Goal: Information Seeking & Learning: Learn about a topic

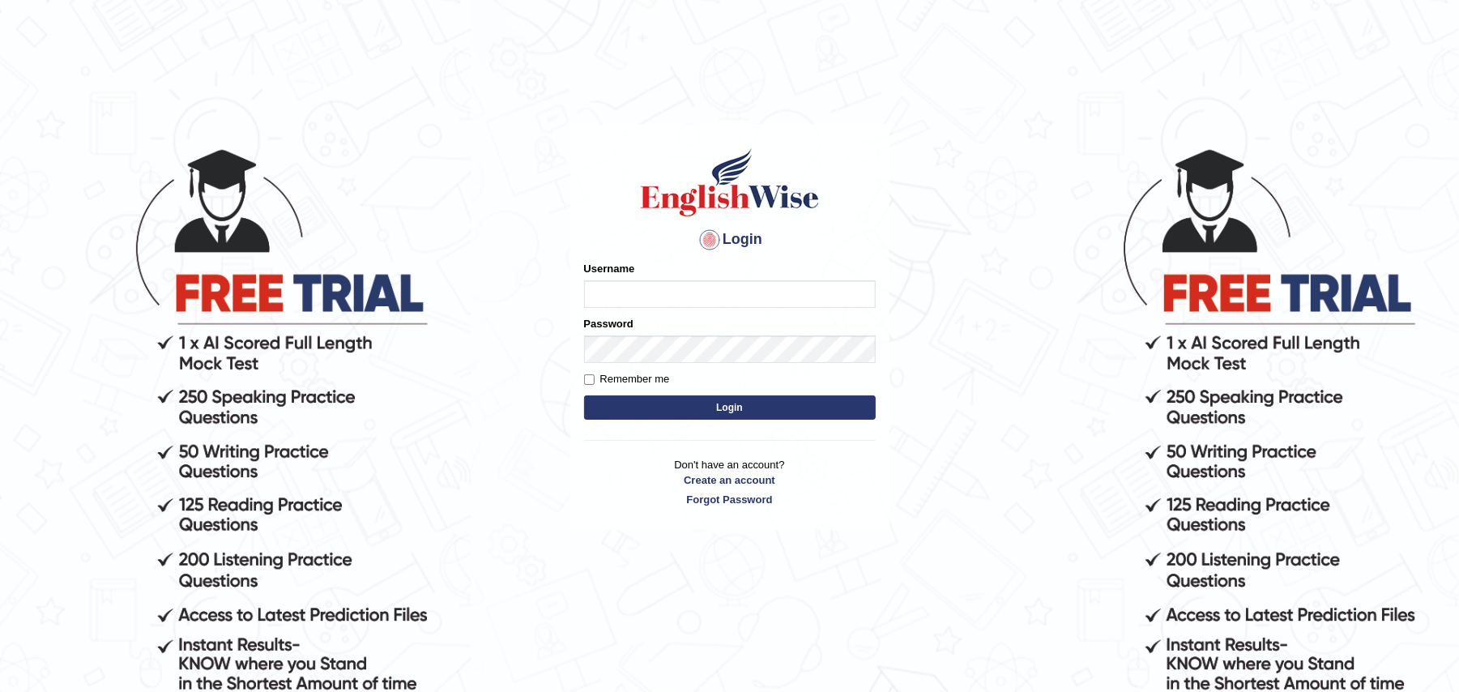
type input "Zehra123"
click at [647, 403] on button "Login" at bounding box center [730, 407] width 292 height 24
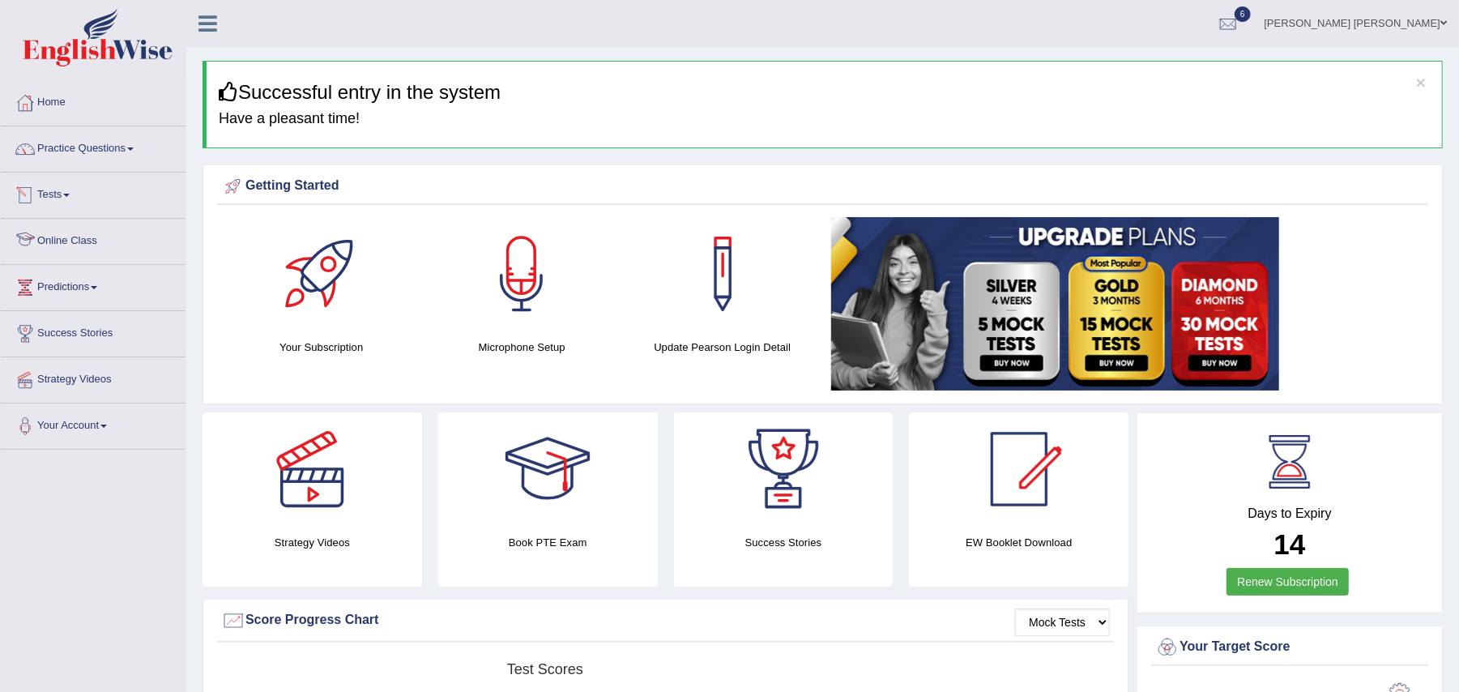
click at [66, 238] on link "Online Class" at bounding box center [93, 239] width 185 height 41
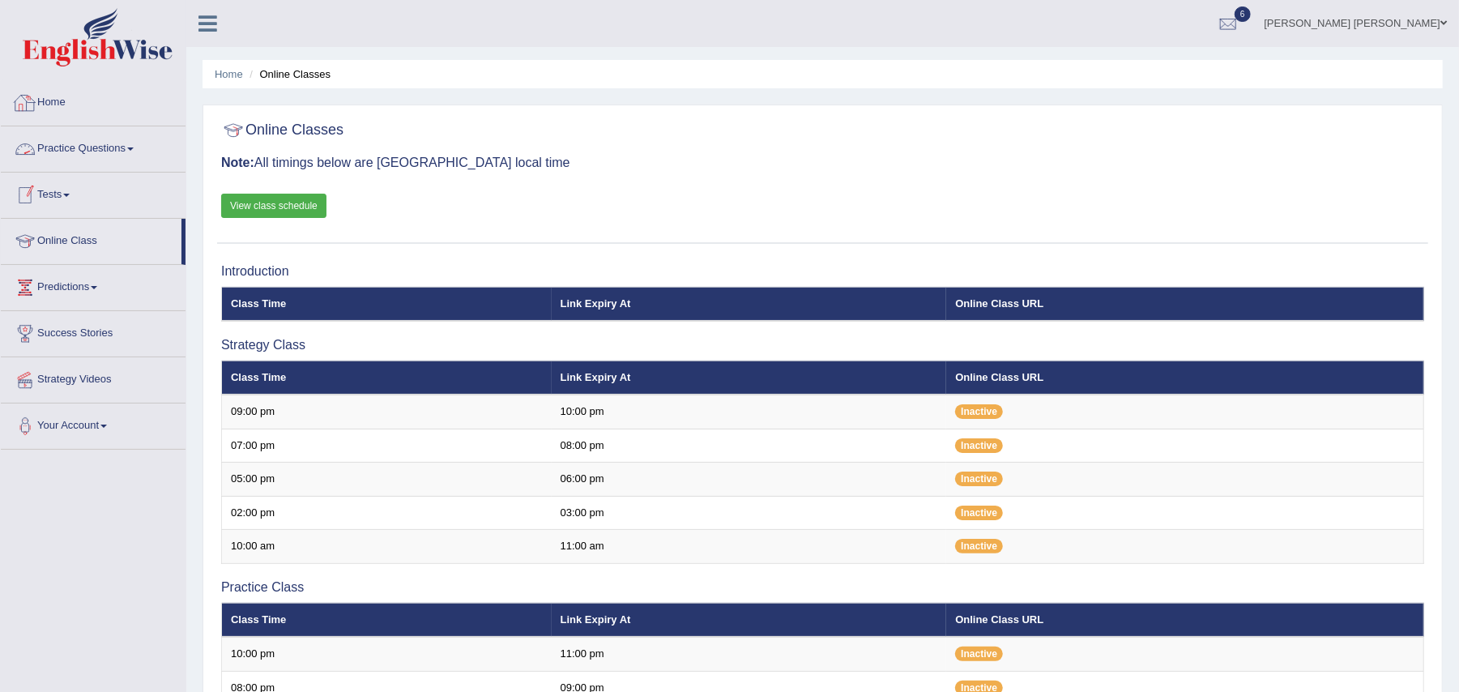
click at [65, 105] on link "Home" at bounding box center [93, 100] width 185 height 41
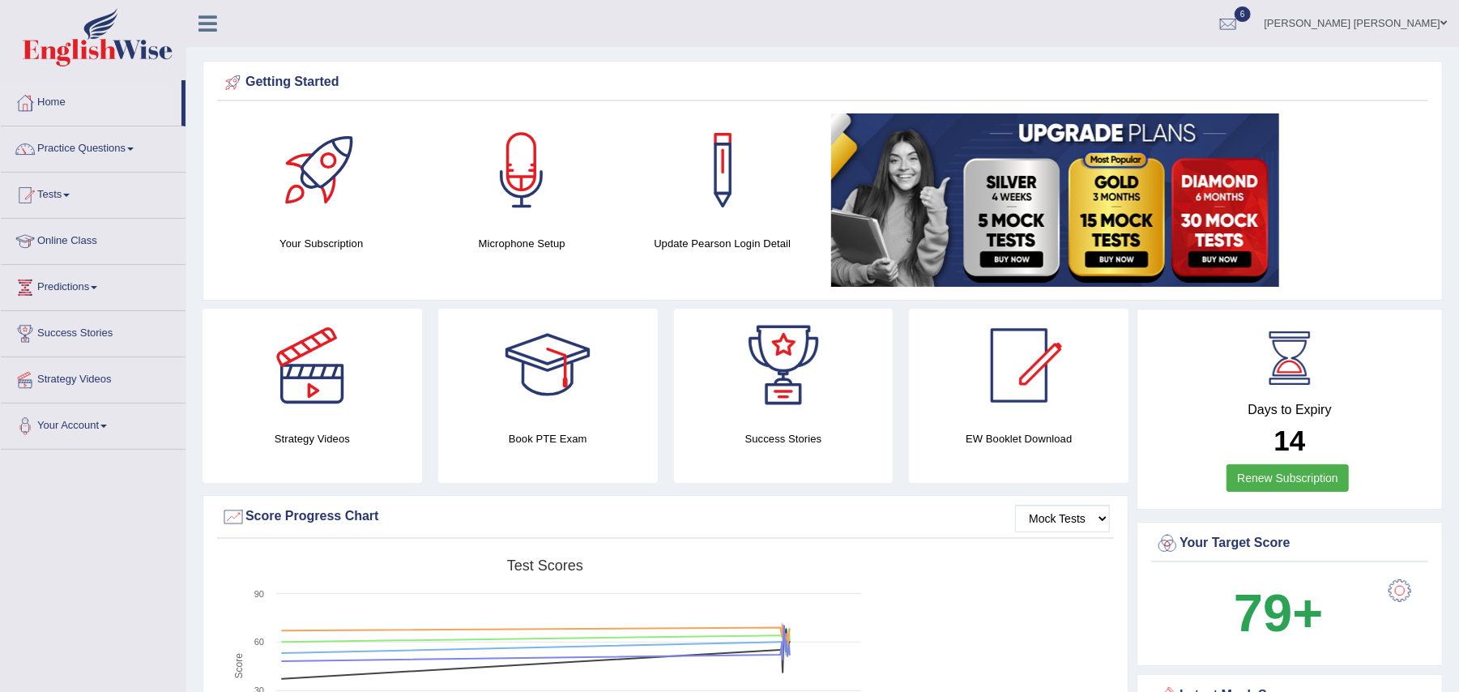
click at [78, 152] on link "Practice Questions" at bounding box center [93, 146] width 185 height 41
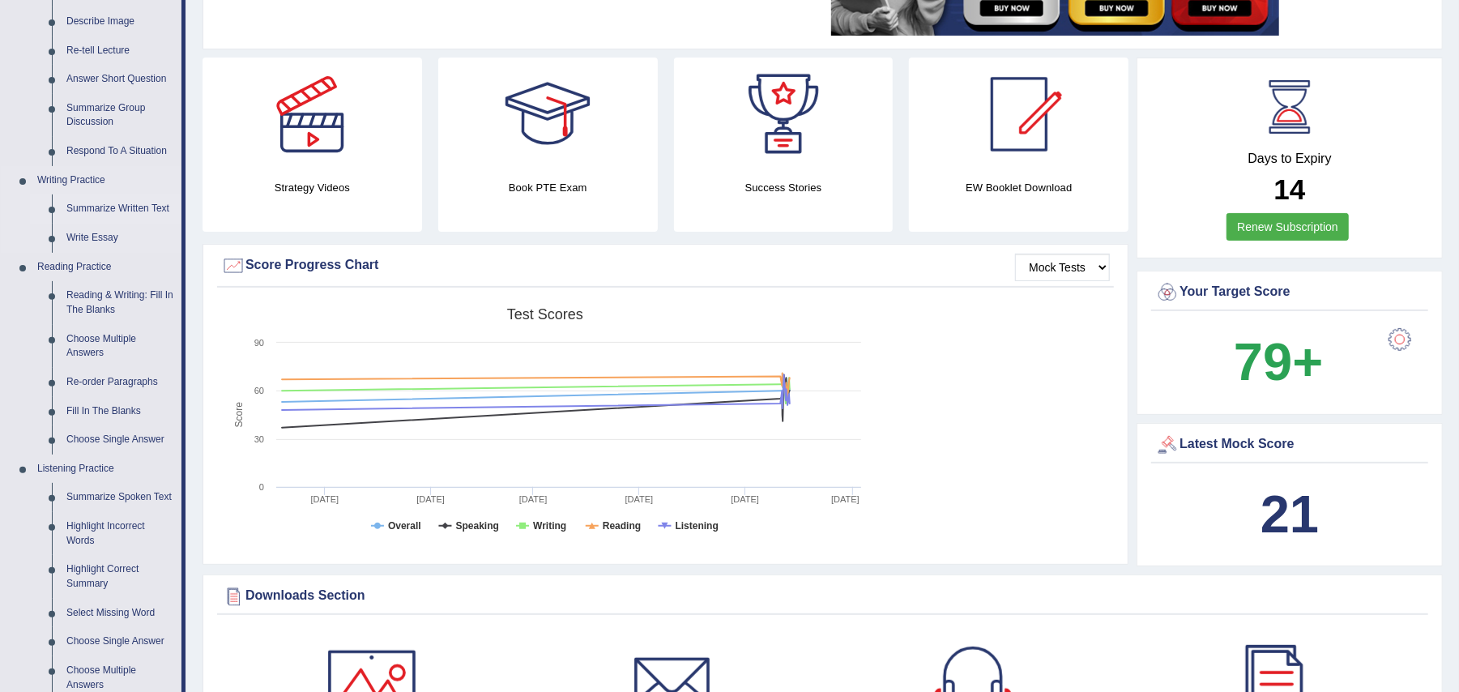
scroll to position [293, 0]
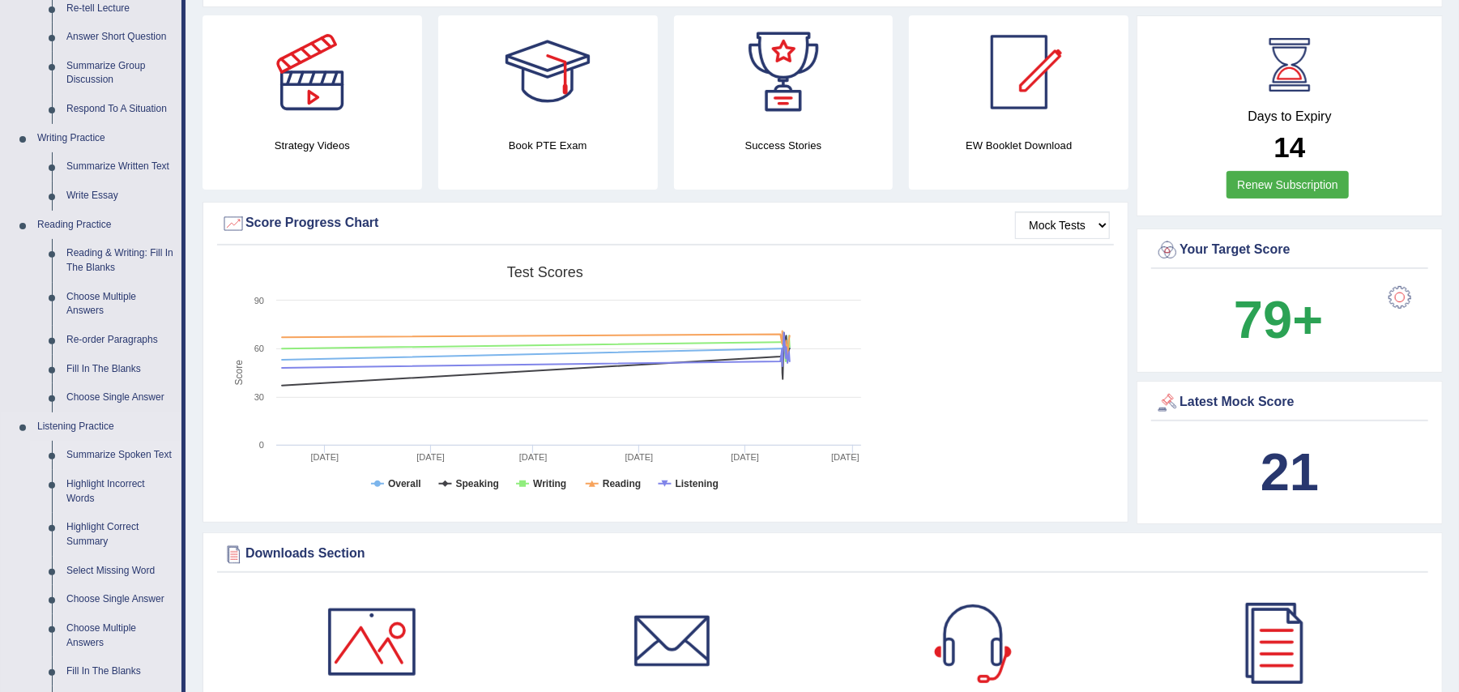
click at [109, 449] on link "Summarize Spoken Text" at bounding box center [120, 455] width 122 height 29
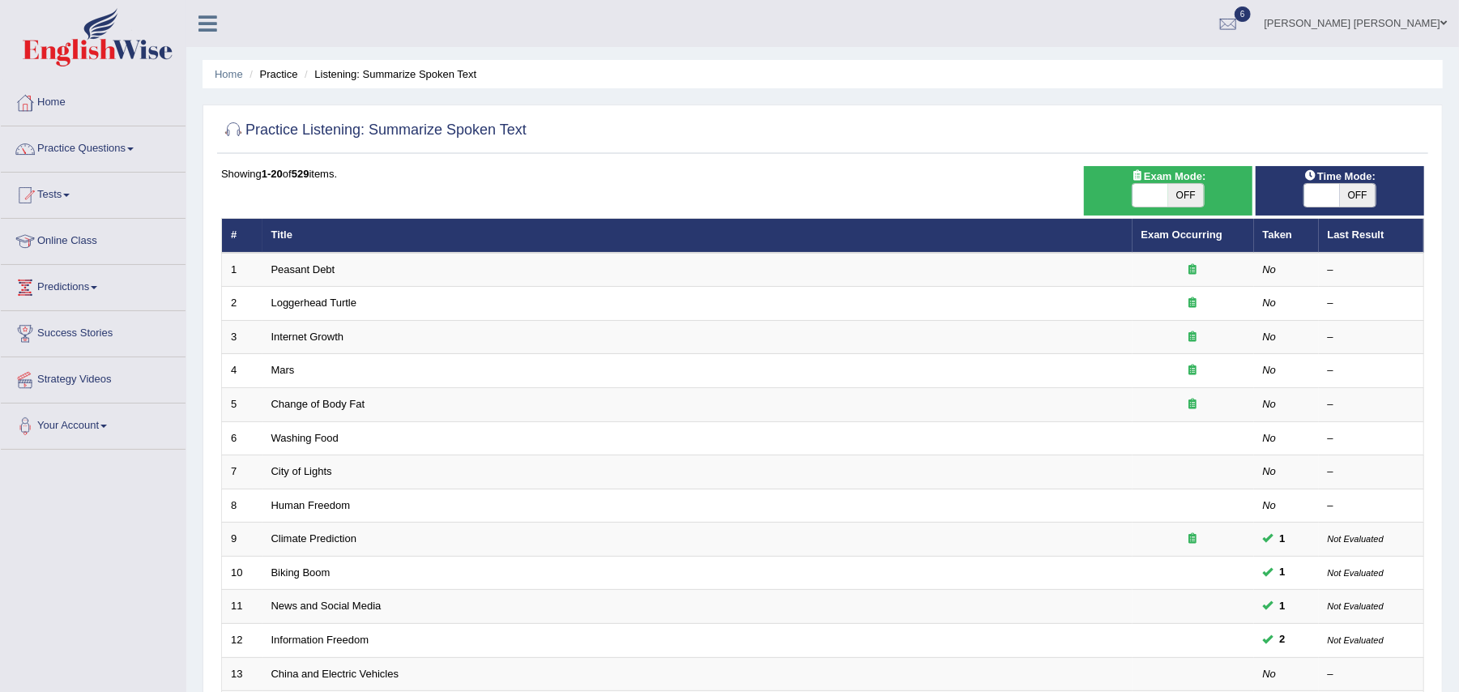
click at [1188, 202] on span "OFF" at bounding box center [1186, 195] width 36 height 23
checkbox input "true"
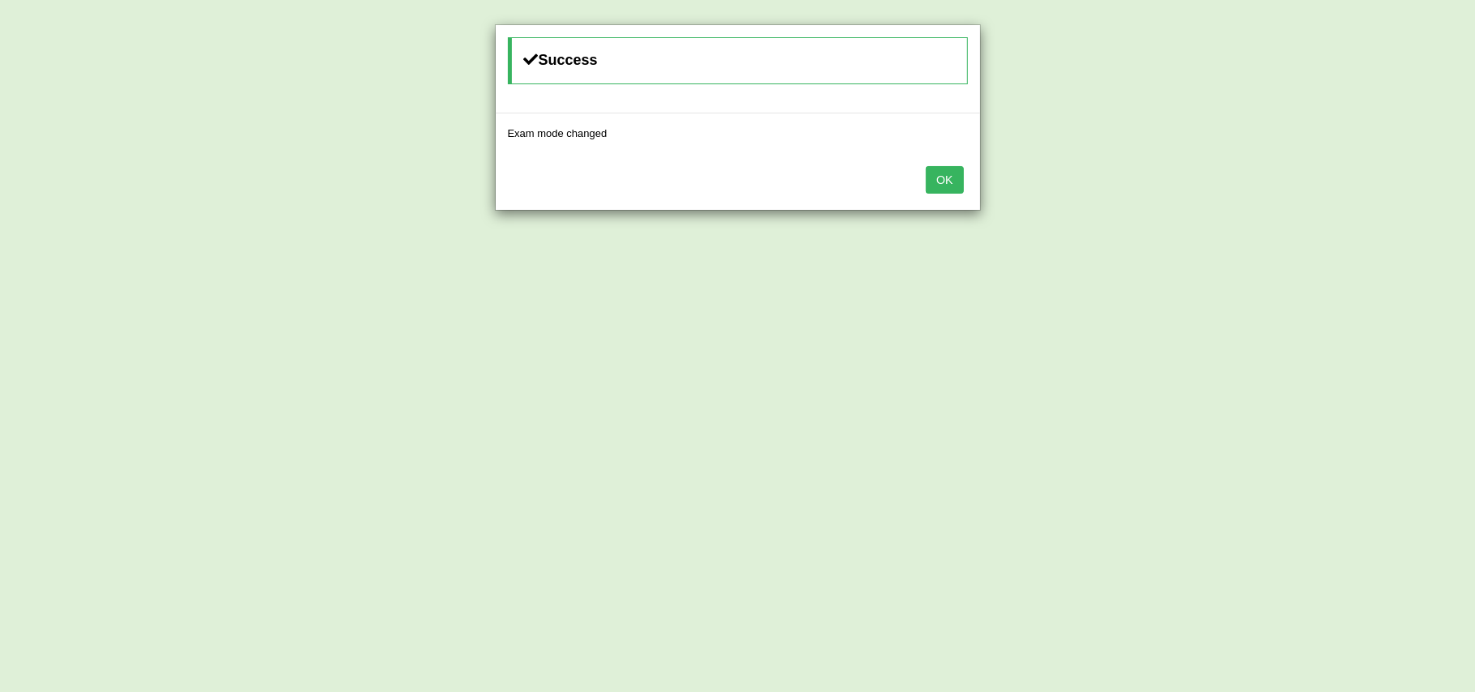
click at [932, 182] on button "OK" at bounding box center [944, 180] width 37 height 28
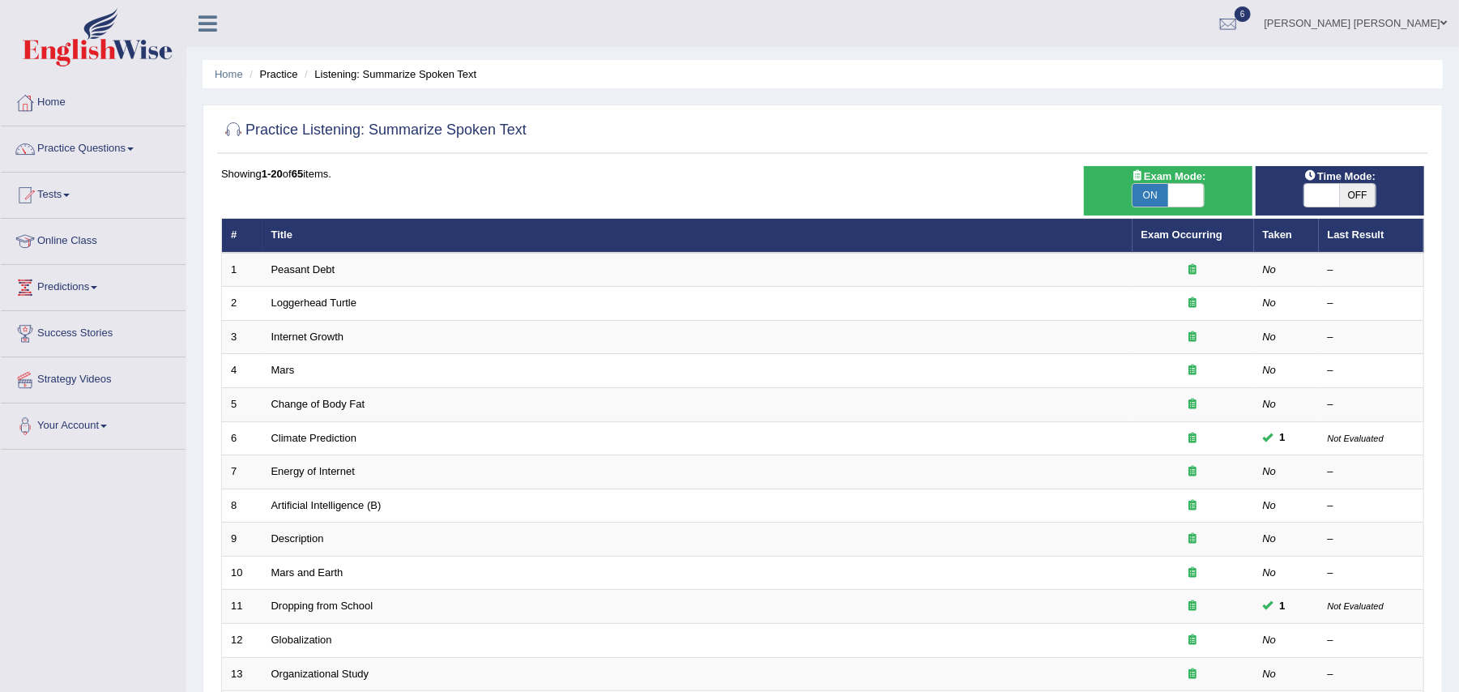
click at [1369, 189] on span "OFF" at bounding box center [1358, 195] width 36 height 23
checkbox input "true"
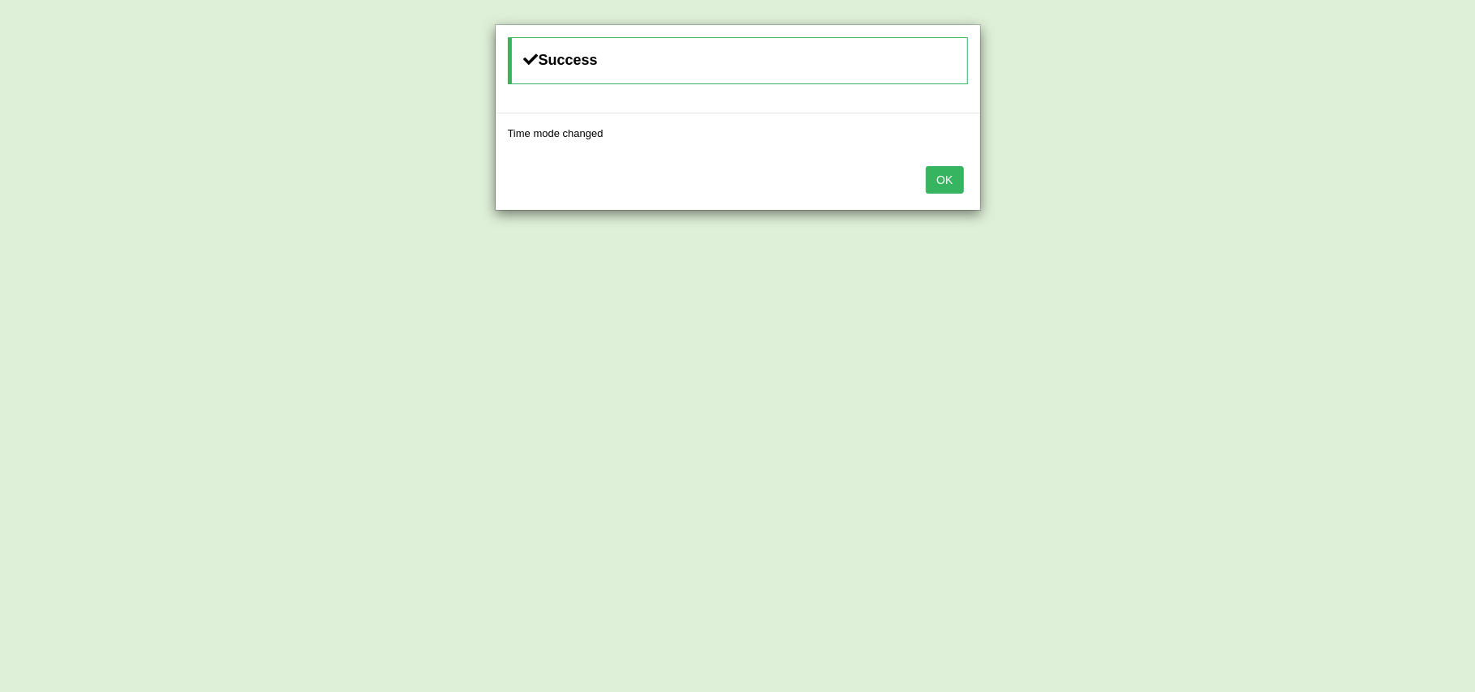
click at [931, 190] on button "OK" at bounding box center [944, 180] width 37 height 28
